Goal: Ask a question

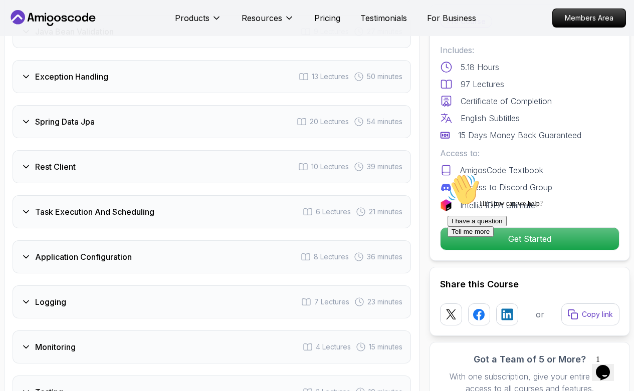
scroll to position [1636, 0]
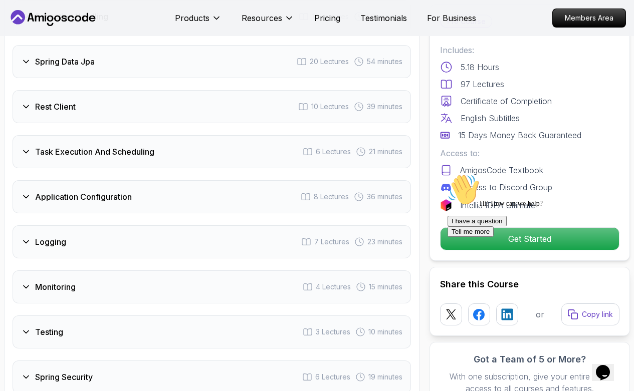
click at [229, 106] on div "Rest Client 10 Lectures 39 minutes" at bounding box center [212, 106] width 398 height 33
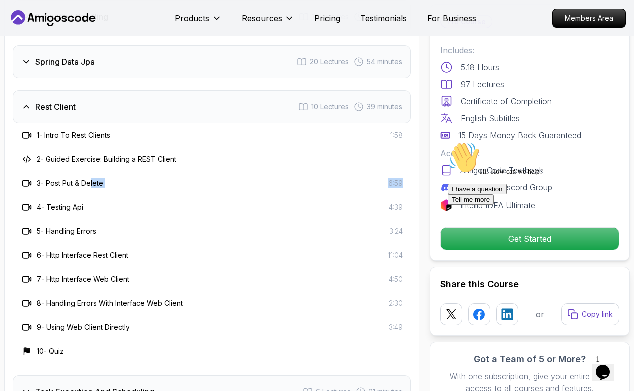
drag, startPoint x: 94, startPoint y: 182, endPoint x: 404, endPoint y: 184, distance: 310.2
click at [404, 184] on div "3 - Post Put & Delete 6:59" at bounding box center [212, 183] width 398 height 24
drag, startPoint x: 367, startPoint y: 214, endPoint x: 54, endPoint y: 209, distance: 313.2
click at [54, 209] on div "4 - Testing Api 4:39" at bounding box center [212, 207] width 398 height 24
drag, startPoint x: 49, startPoint y: 232, endPoint x: 404, endPoint y: 228, distance: 355.3
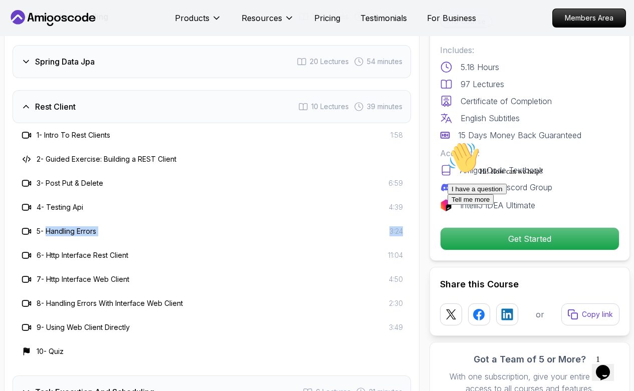
click at [404, 228] on div "5 - Handling Errors 3:24" at bounding box center [212, 231] width 398 height 24
drag, startPoint x: 59, startPoint y: 255, endPoint x: 403, endPoint y: 253, distance: 344.8
click at [403, 253] on div "6 - Http Interface Rest Client 11:04" at bounding box center [212, 256] width 398 height 24
drag, startPoint x: 91, startPoint y: 278, endPoint x: 625, endPoint y: 128, distance: 554.8
click at [399, 278] on div "7 - Http Interface Web Client 4:50" at bounding box center [212, 280] width 382 height 12
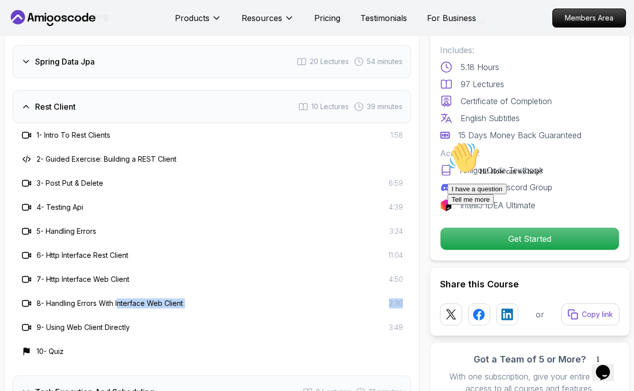
drag, startPoint x: 160, startPoint y: 305, endPoint x: 406, endPoint y: 303, distance: 246.1
click at [406, 303] on div "8 - Handling Errors With Interface Web Client 2:30" at bounding box center [212, 304] width 398 height 24
drag, startPoint x: 50, startPoint y: 301, endPoint x: 187, endPoint y: 305, distance: 137.9
click at [187, 305] on div "8 - Handling Errors With Interface Web Client 2:30" at bounding box center [212, 304] width 382 height 12
copy h3 "Handling Errors With Interface Web Client"
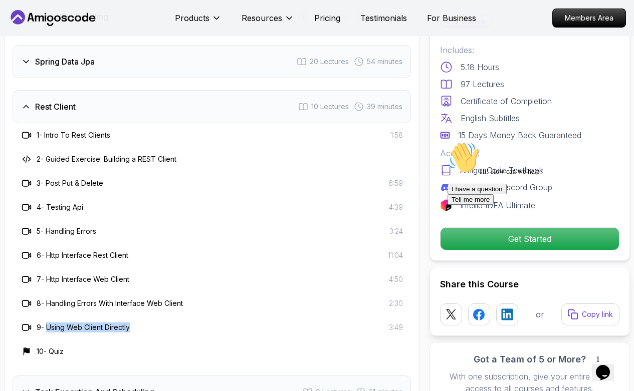
drag, startPoint x: 50, startPoint y: 331, endPoint x: 132, endPoint y: 327, distance: 82.8
click at [130, 327] on h3 "9 - Using Web Client Directly" at bounding box center [83, 328] width 93 height 10
copy h3 "Using Web Client Directly"
click at [116, 104] on div "Rest Client 10 Lectures 39 minutes" at bounding box center [212, 106] width 398 height 33
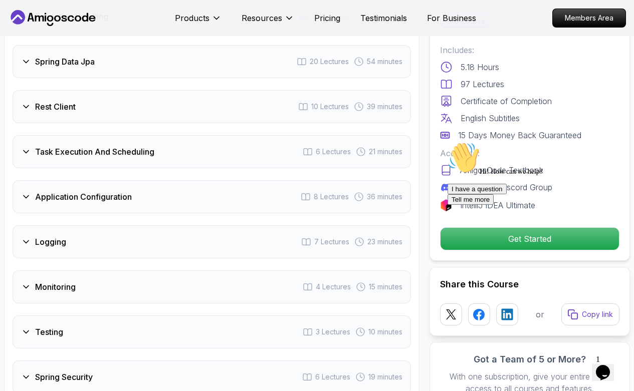
click at [141, 151] on h3 "Task Execution And Scheduling" at bounding box center [94, 152] width 119 height 12
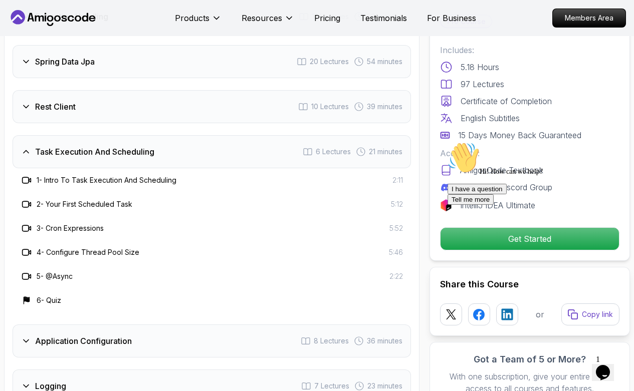
click at [153, 150] on h3 "Task Execution And Scheduling" at bounding box center [94, 152] width 119 height 12
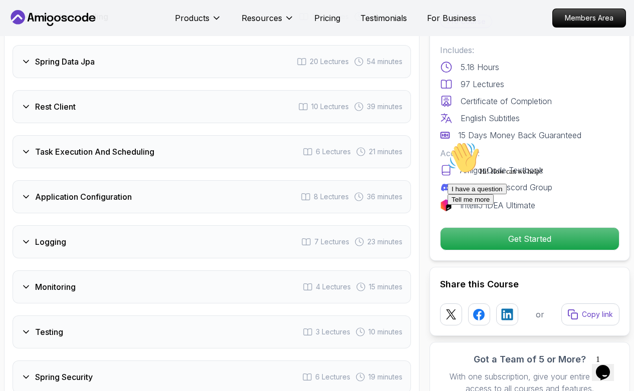
click at [133, 195] on div "Application Configuration 8 Lectures 36 minutes" at bounding box center [212, 196] width 398 height 33
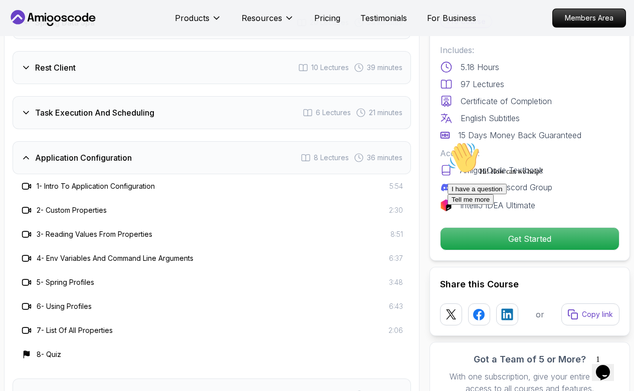
scroll to position [1696, 0]
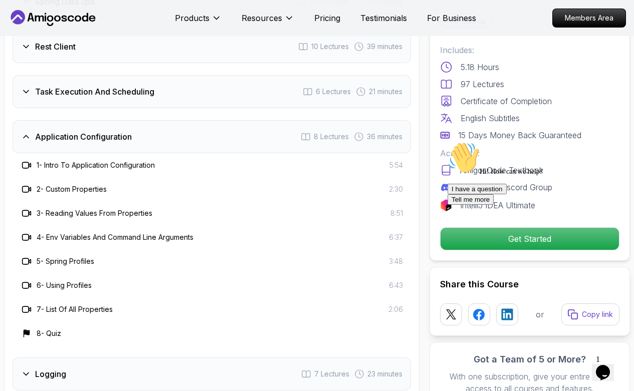
click at [125, 134] on h3 "Application Configuration" at bounding box center [83, 137] width 97 height 12
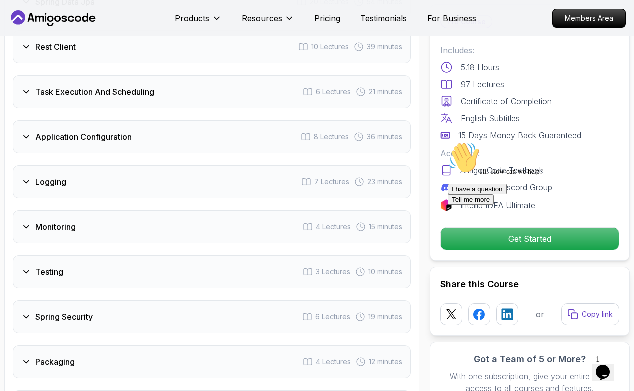
click at [120, 179] on div "Logging 7 Lectures 23 minutes" at bounding box center [212, 181] width 398 height 33
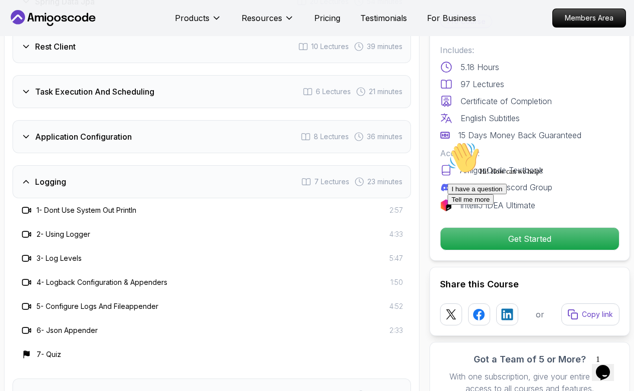
click at [71, 177] on div "Logging 7 Lectures 23 minutes" at bounding box center [212, 181] width 398 height 33
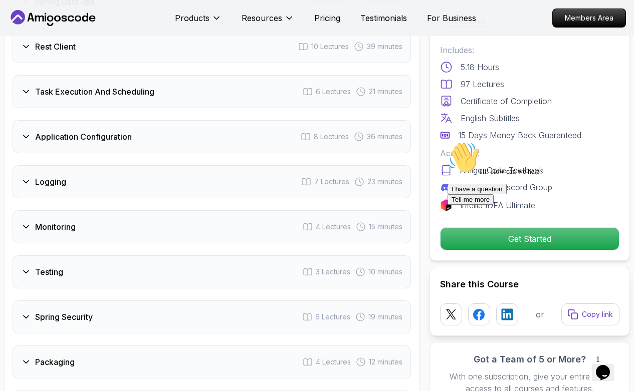
click at [79, 226] on div "Monitoring 4 Lectures 15 minutes" at bounding box center [212, 226] width 398 height 33
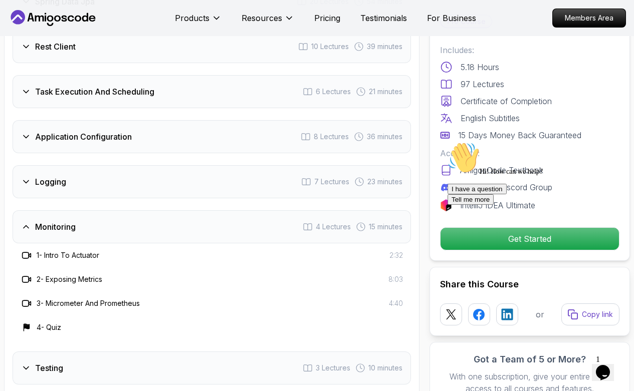
click at [90, 230] on div "Monitoring 4 Lectures 15 minutes" at bounding box center [212, 226] width 398 height 33
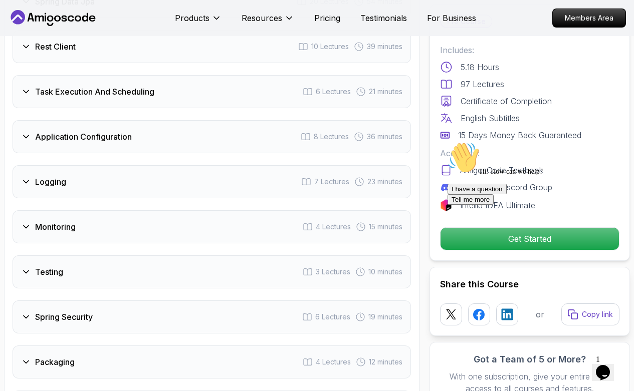
click at [81, 277] on div "Testing 3 Lectures 10 minutes" at bounding box center [212, 272] width 398 height 33
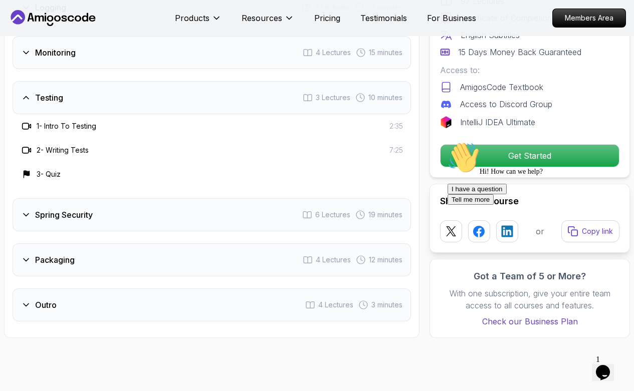
scroll to position [1902, 0]
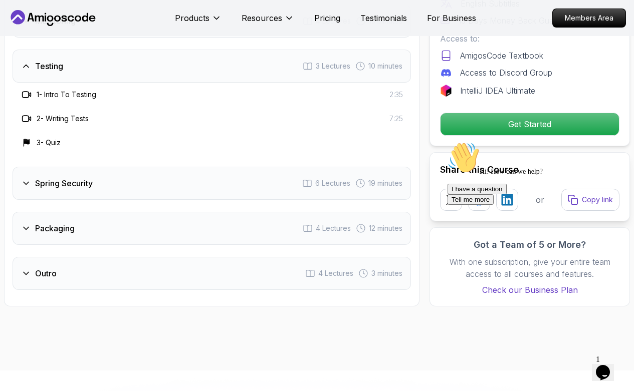
click at [104, 71] on div "Testing 3 Lectures 10 minutes" at bounding box center [212, 66] width 398 height 33
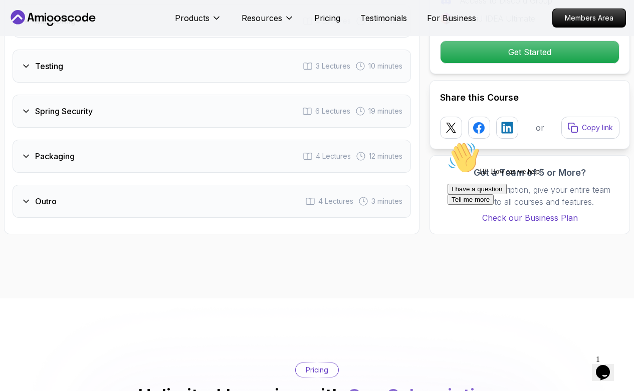
click at [106, 114] on div "Spring Security 6 Lectures 19 minutes" at bounding box center [212, 111] width 398 height 33
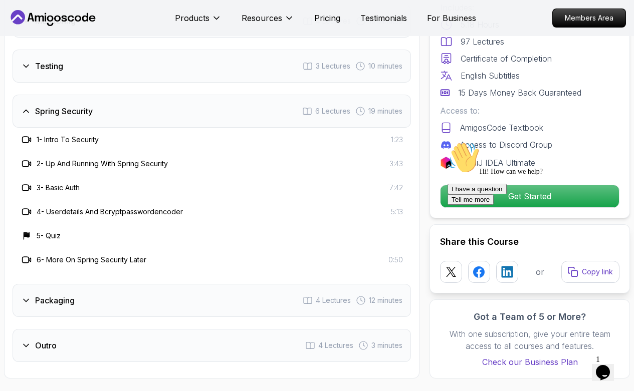
click at [103, 110] on div "Spring Security 6 Lectures 19 minutes" at bounding box center [212, 111] width 398 height 33
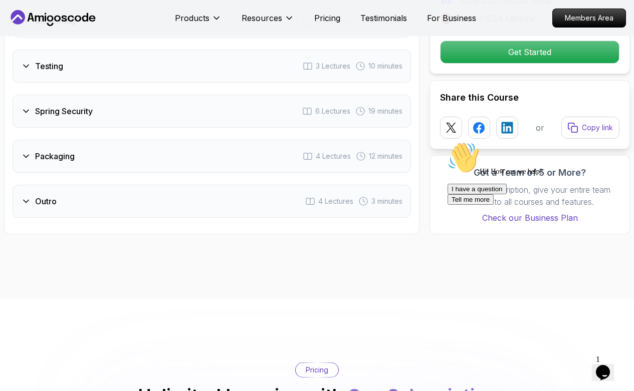
click at [81, 155] on div "Packaging 4 Lectures 12 minutes" at bounding box center [212, 156] width 398 height 33
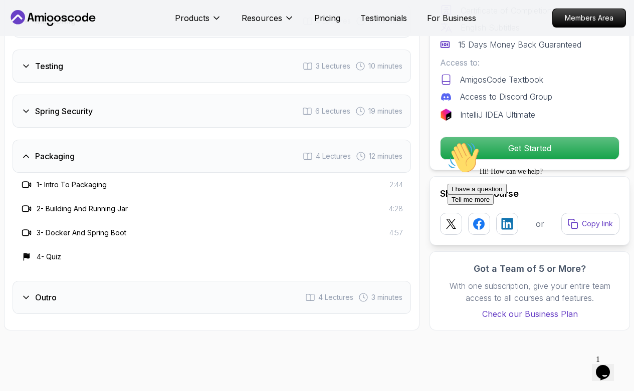
click at [123, 295] on div "Outro 4 Lectures 3 minutes" at bounding box center [212, 297] width 398 height 33
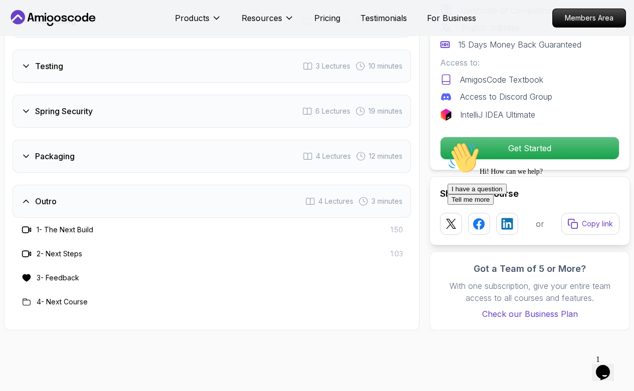
click at [176, 199] on div "Outro 4 Lectures 3 minutes" at bounding box center [212, 201] width 398 height 33
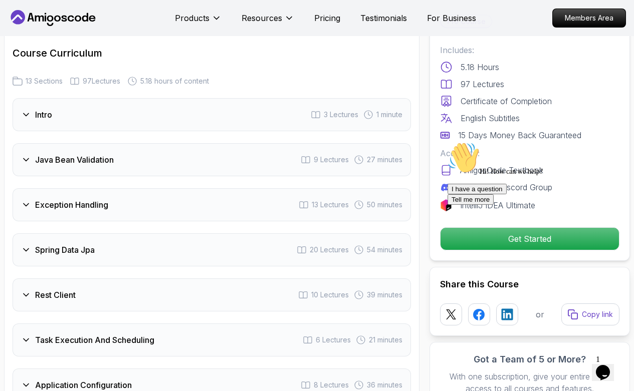
scroll to position [1421, 0]
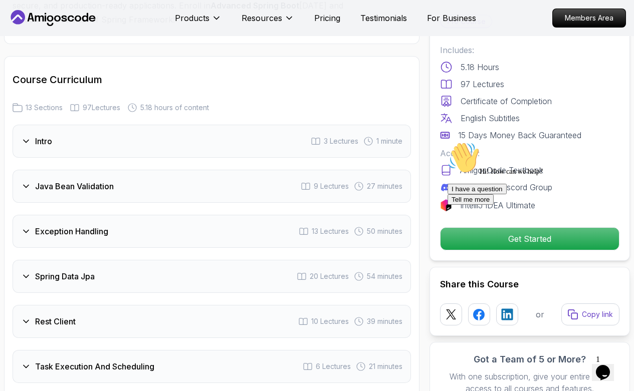
click at [231, 143] on div "Intro 3 Lectures 1 minute" at bounding box center [212, 141] width 398 height 33
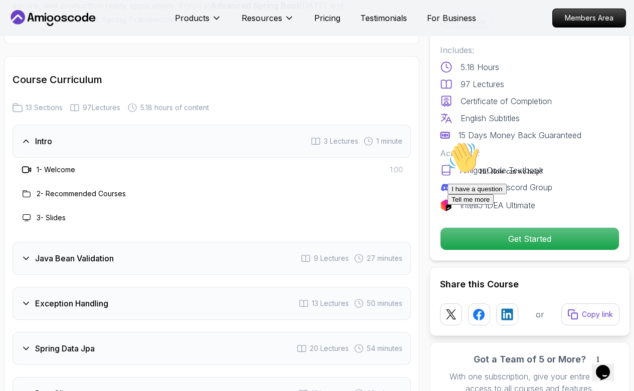
click at [127, 141] on div "Intro 3 Lectures 1 minute" at bounding box center [212, 141] width 398 height 33
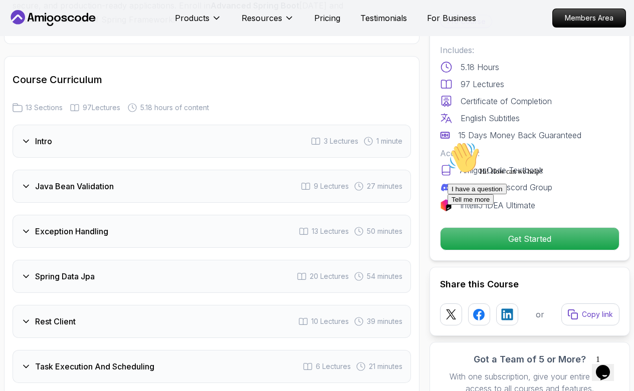
click at [123, 185] on div "Java Bean Validation 9 Lectures 27 minutes" at bounding box center [212, 186] width 398 height 33
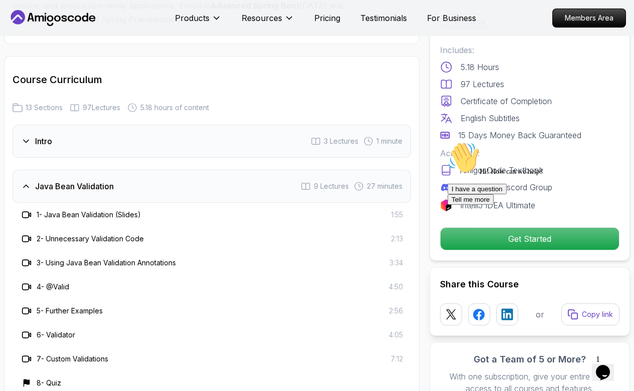
click at [145, 184] on div "Java Bean Validation 9 Lectures 27 minutes" at bounding box center [212, 186] width 398 height 33
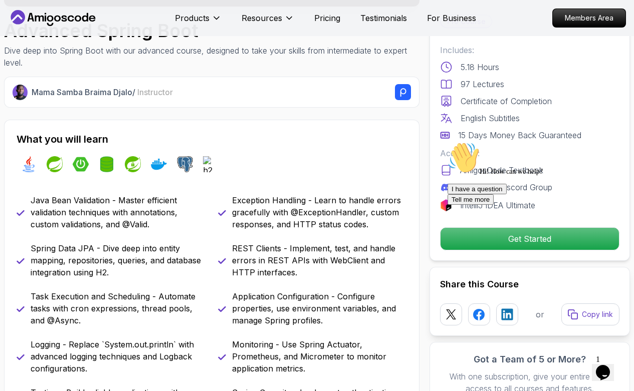
scroll to position [301, 0]
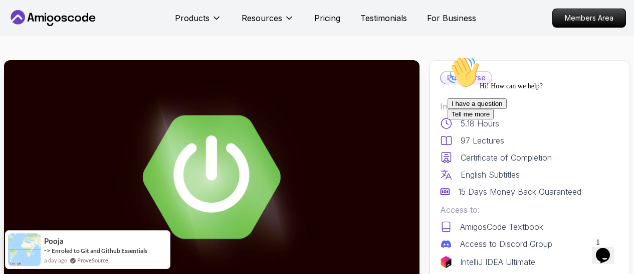
click at [507, 109] on button "I have a question" at bounding box center [476, 103] width 59 height 11
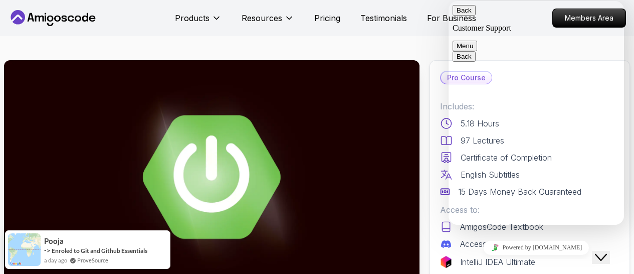
click at [448, 1] on textarea at bounding box center [448, 1] width 0 height 0
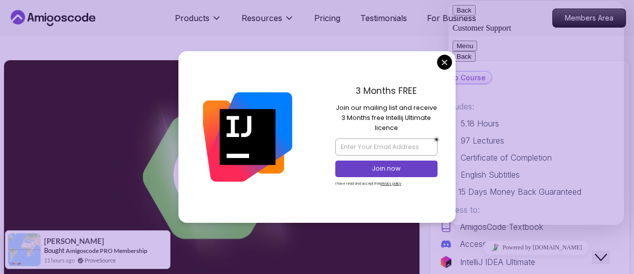
type textarea "is there a source code repo"
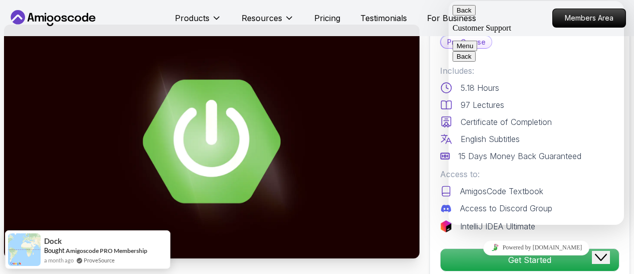
scroll to position [60, 0]
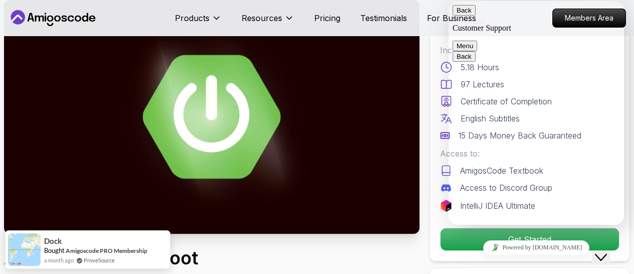
click at [448, 1] on textarea at bounding box center [448, 1] width 0 height 0
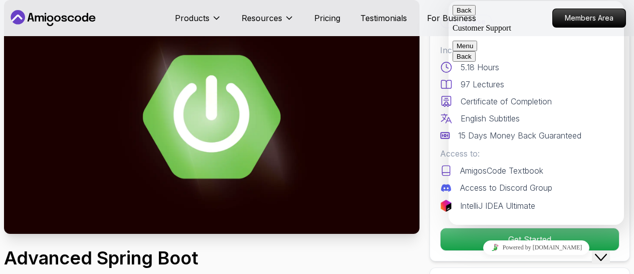
scroll to position [249, 0]
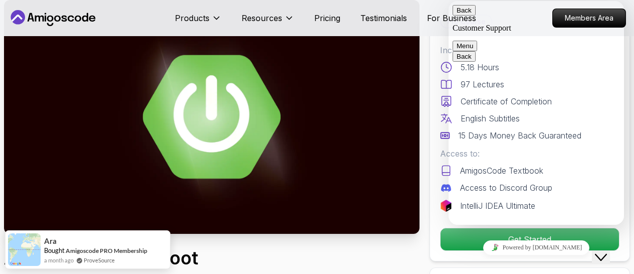
type textarea "source"
click at [466, 14] on button "Back" at bounding box center [463, 10] width 23 height 11
click at [602, 247] on div "Hi there" at bounding box center [535, 264] width 167 height 34
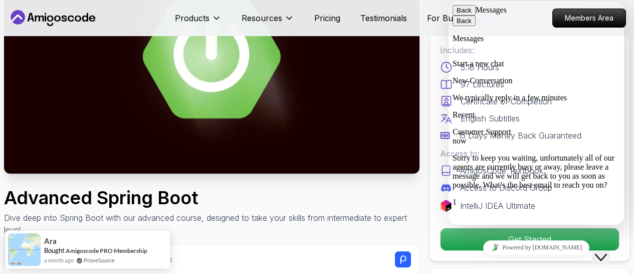
scroll to position [180, 0]
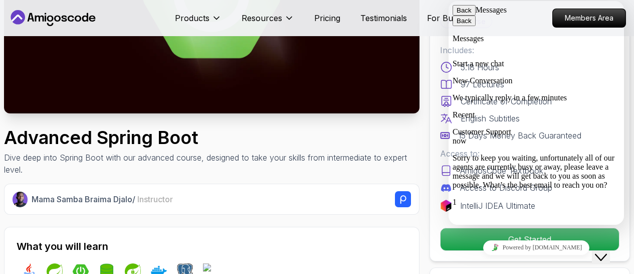
click at [452, 206] on icon at bounding box center [452, 206] width 0 height 0
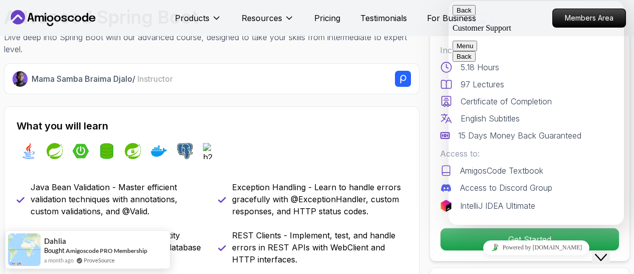
scroll to position [69, 0]
click at [477, 41] on button "Menu" at bounding box center [464, 46] width 25 height 11
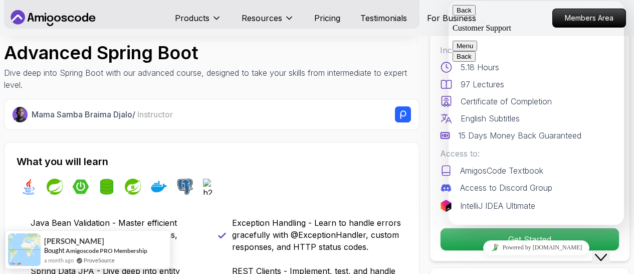
scroll to position [241, 0]
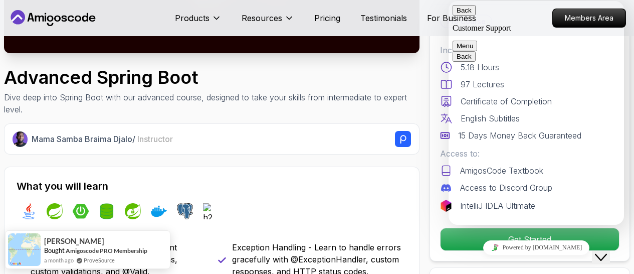
click at [464, 11] on button "Back" at bounding box center [463, 10] width 23 height 11
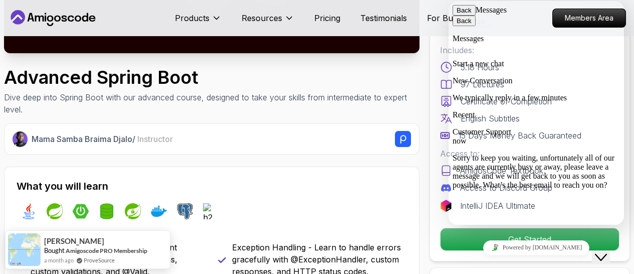
click at [605, 253] on icon "Close Chat This icon closes the chat window." at bounding box center [601, 257] width 12 height 12
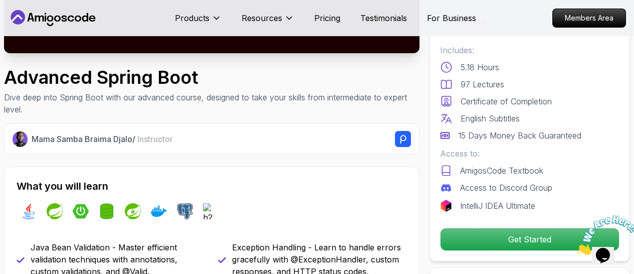
click at [576, 248] on icon "Close" at bounding box center [576, 252] width 0 height 9
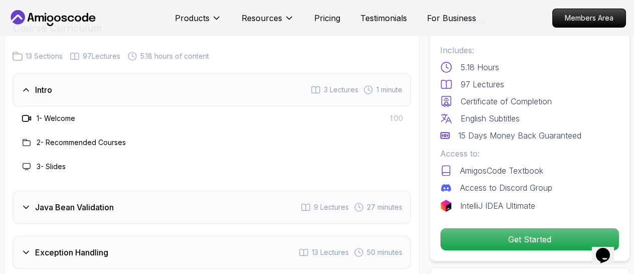
scroll to position [1503, 0]
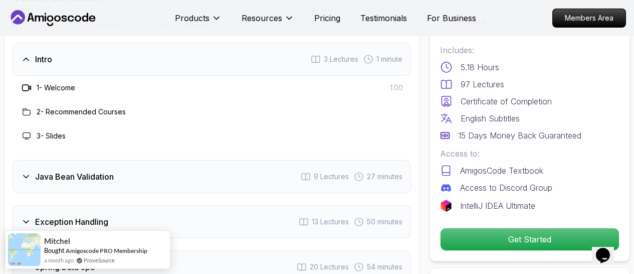
click at [292, 59] on div "Intro 3 Lectures 1 minute" at bounding box center [212, 59] width 398 height 33
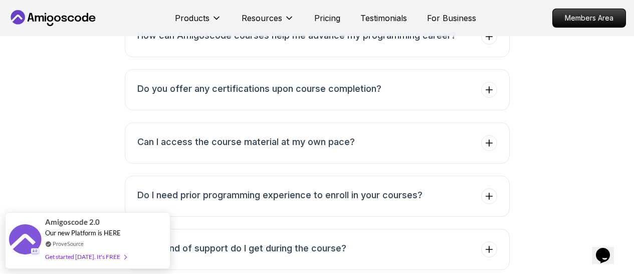
scroll to position [3428, 0]
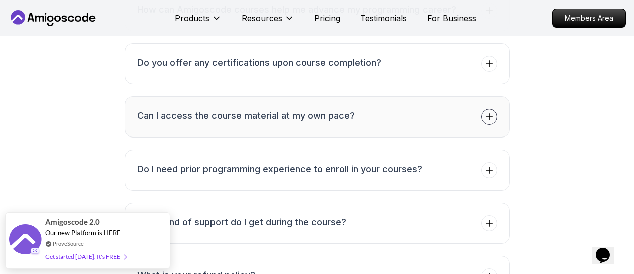
click at [492, 119] on icon at bounding box center [489, 117] width 10 height 10
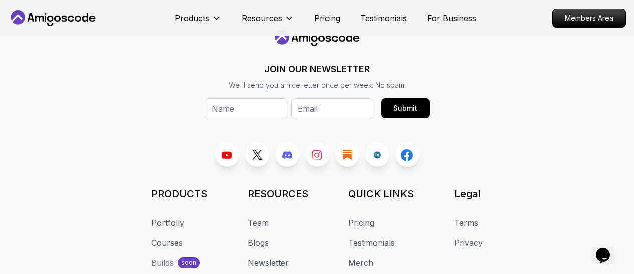
scroll to position [4302, 0]
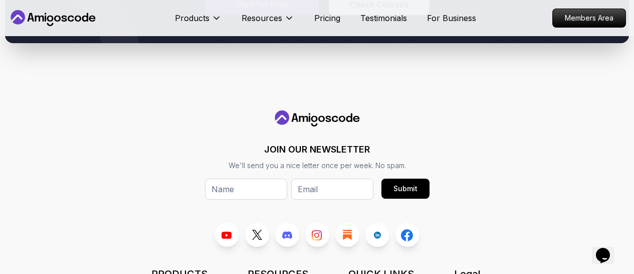
scroll to position [4182, 0]
